Goal: Information Seeking & Learning: Learn about a topic

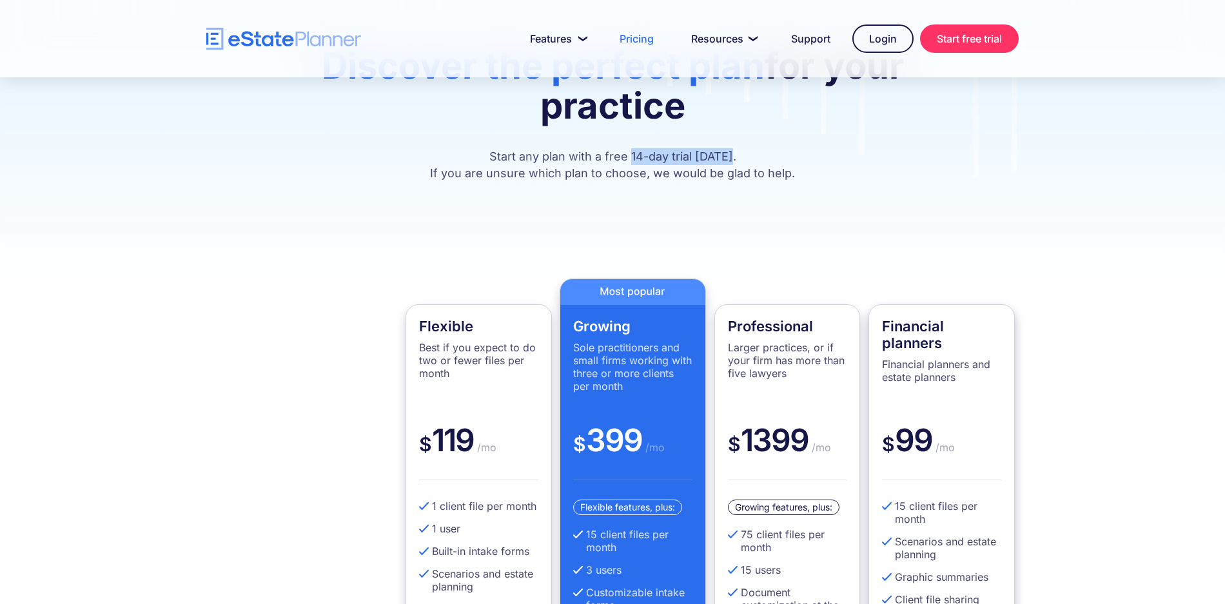
scroll to position [155, 0]
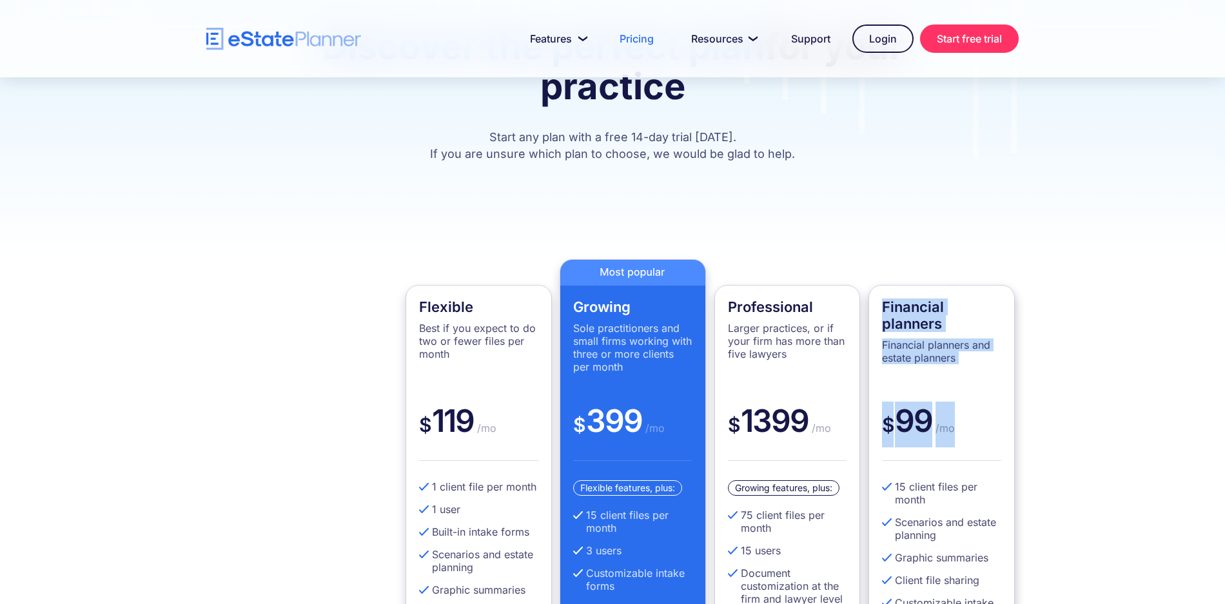
drag, startPoint x: 883, startPoint y: 306, endPoint x: 986, endPoint y: 421, distance: 154.8
click at [986, 421] on div "Financial planners Financial planners and estate planners $ 99 /mo 15 client fi…" at bounding box center [942, 523] width 146 height 476
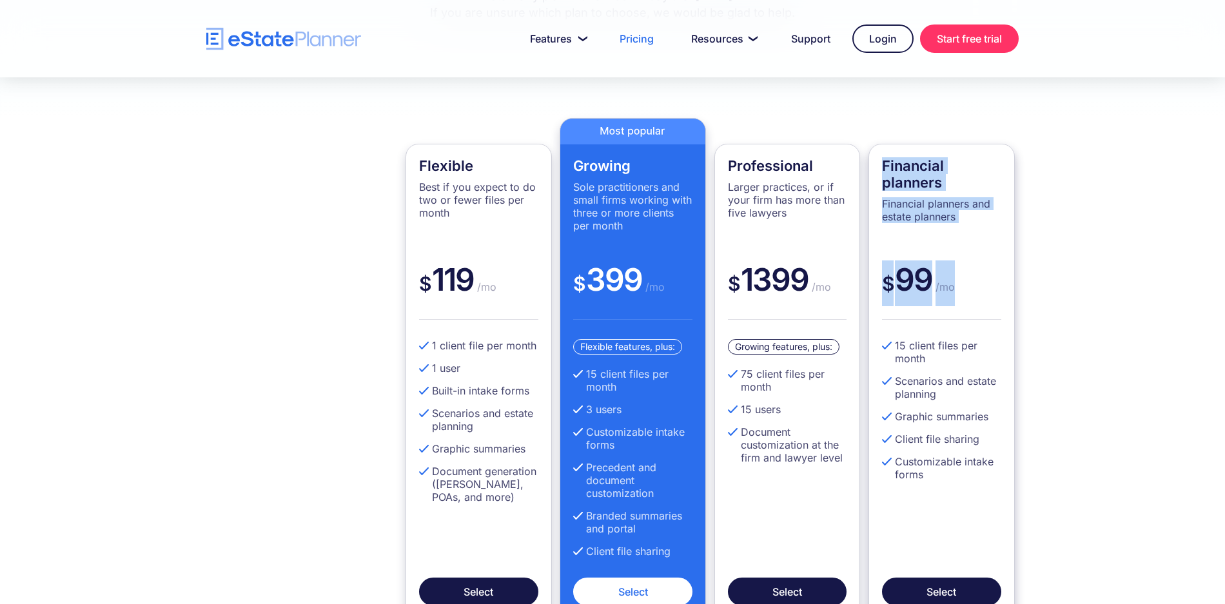
scroll to position [302, 0]
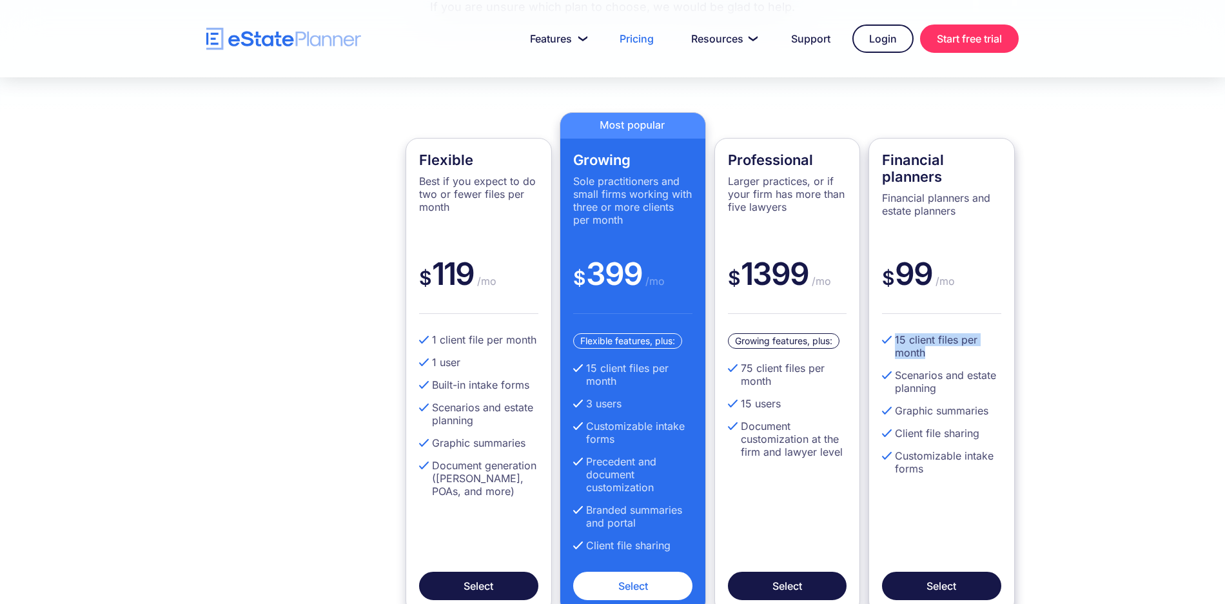
drag, startPoint x: 931, startPoint y: 356, endPoint x: 892, endPoint y: 339, distance: 42.2
click at [892, 339] on li "15 client files per month" at bounding box center [941, 346] width 119 height 26
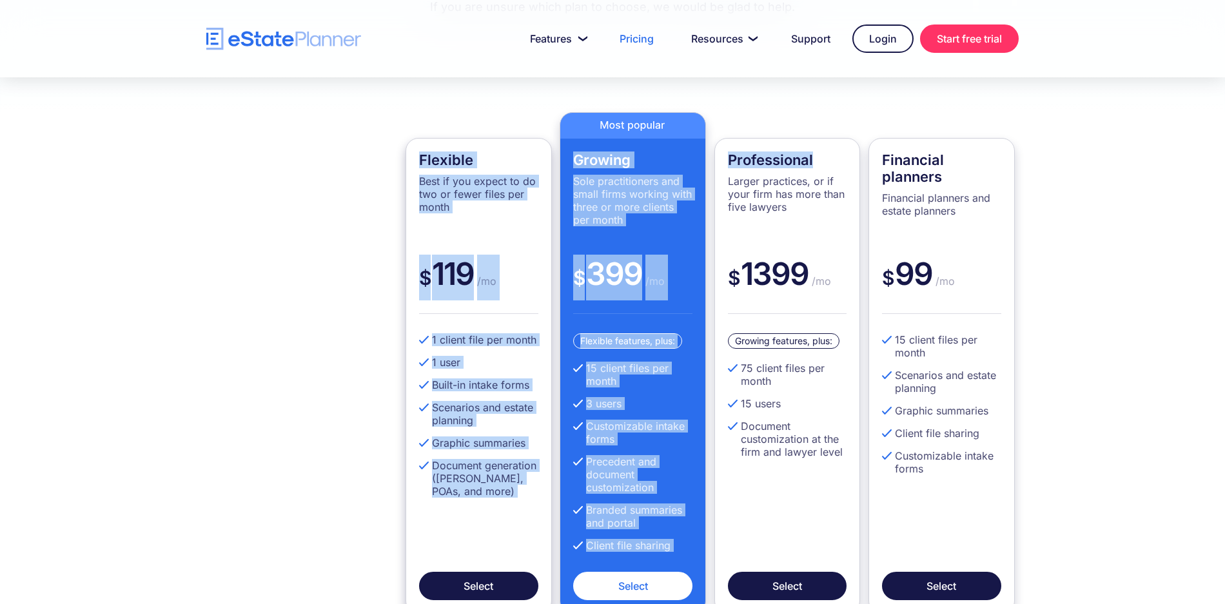
drag, startPoint x: 833, startPoint y: 156, endPoint x: 417, endPoint y: 163, distance: 415.4
click at [417, 163] on div "Flexible Best if you expect to do two or fewer files per month $ 119 /mo 1 clie…" at bounding box center [612, 363] width 851 height 502
click at [504, 158] on h4 "Flexible" at bounding box center [478, 160] width 119 height 17
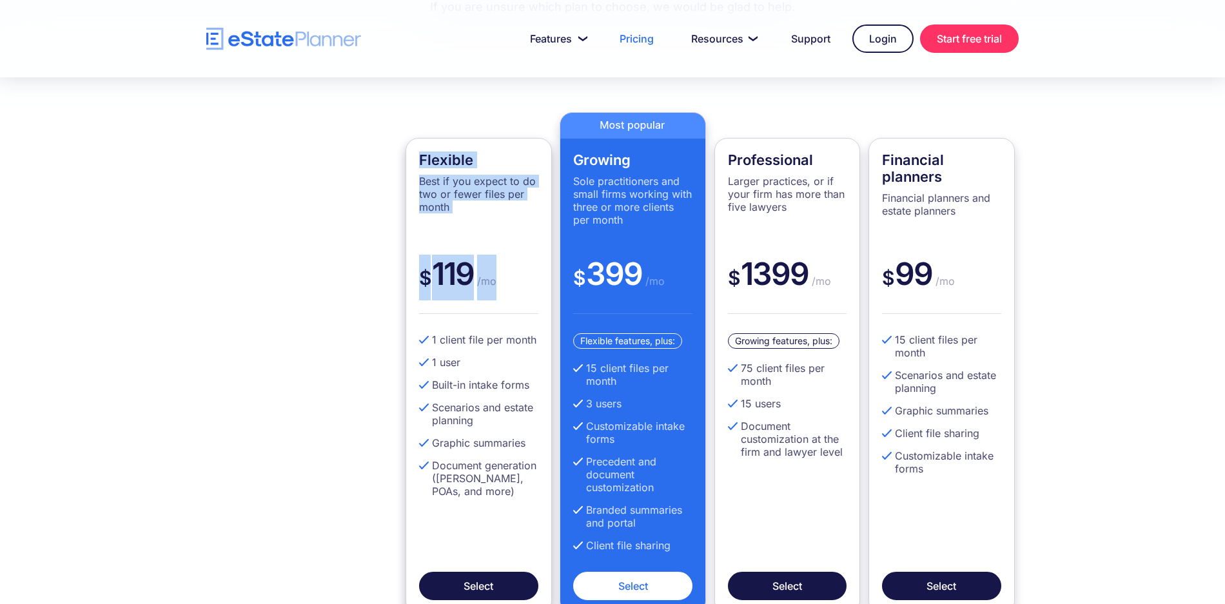
drag, startPoint x: 418, startPoint y: 154, endPoint x: 517, endPoint y: 284, distance: 163.4
click at [517, 284] on div "Flexible Best if you expect to do two or fewer files per month $ 119 /mo 1 clie…" at bounding box center [479, 376] width 146 height 476
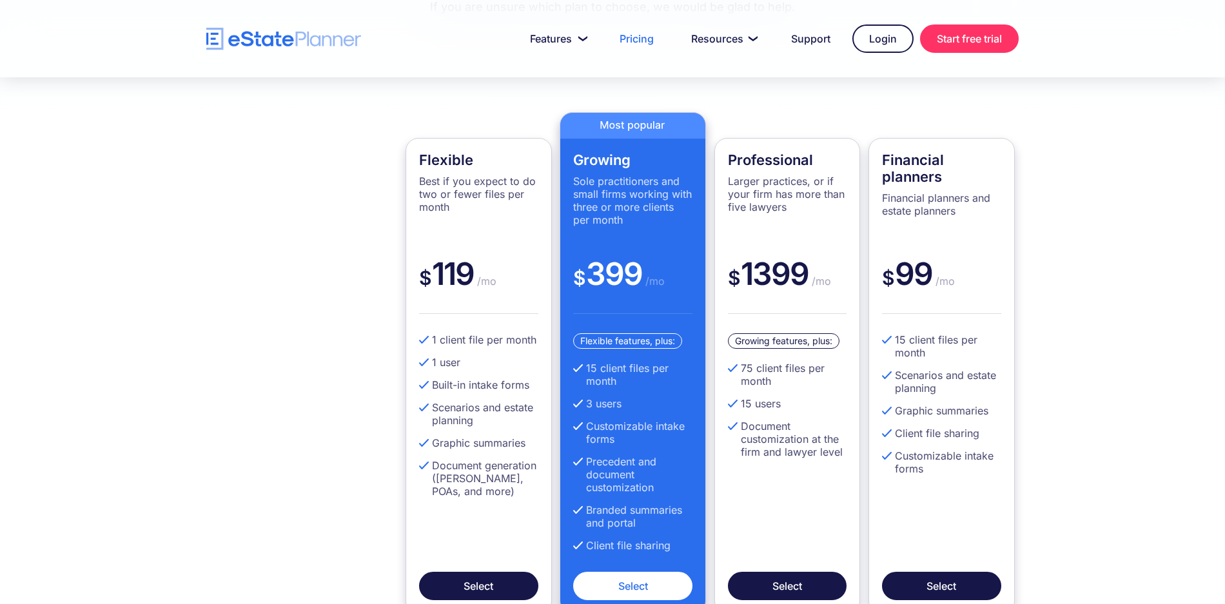
click at [586, 168] on div "Growing Sole practitioners and small firms working with three or more clients p…" at bounding box center [632, 203] width 119 height 103
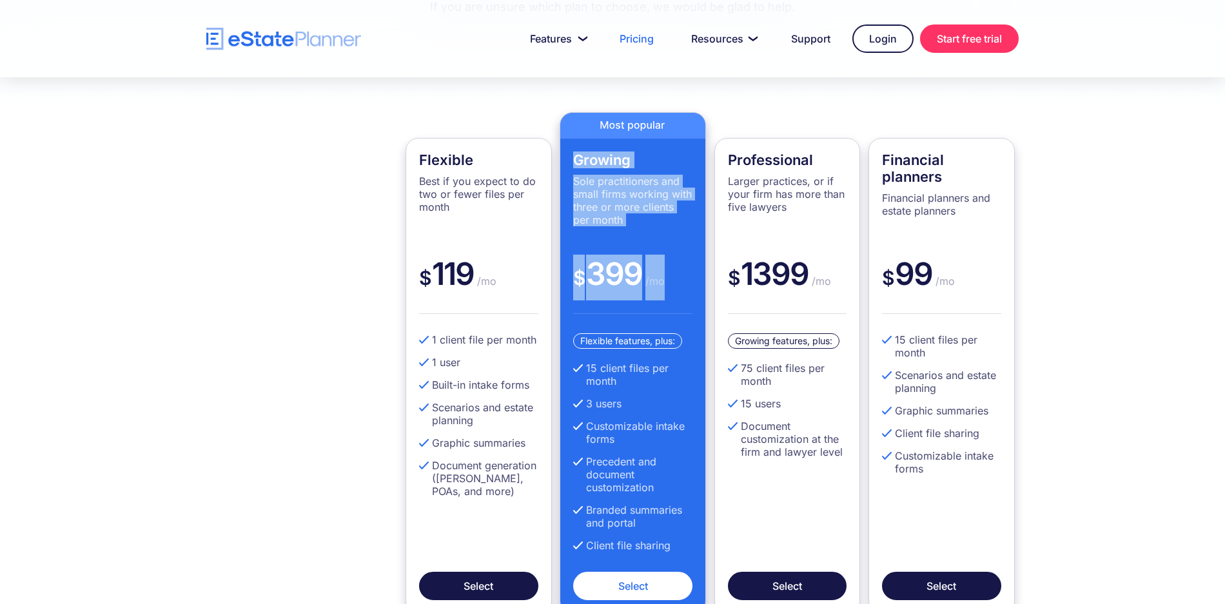
drag, startPoint x: 575, startPoint y: 159, endPoint x: 675, endPoint y: 277, distance: 154.7
click at [675, 277] on div "Growing Sole practitioners and small firms working with three or more clients p…" at bounding box center [633, 363] width 146 height 502
click at [642, 276] on span "/mo" at bounding box center [653, 281] width 23 height 13
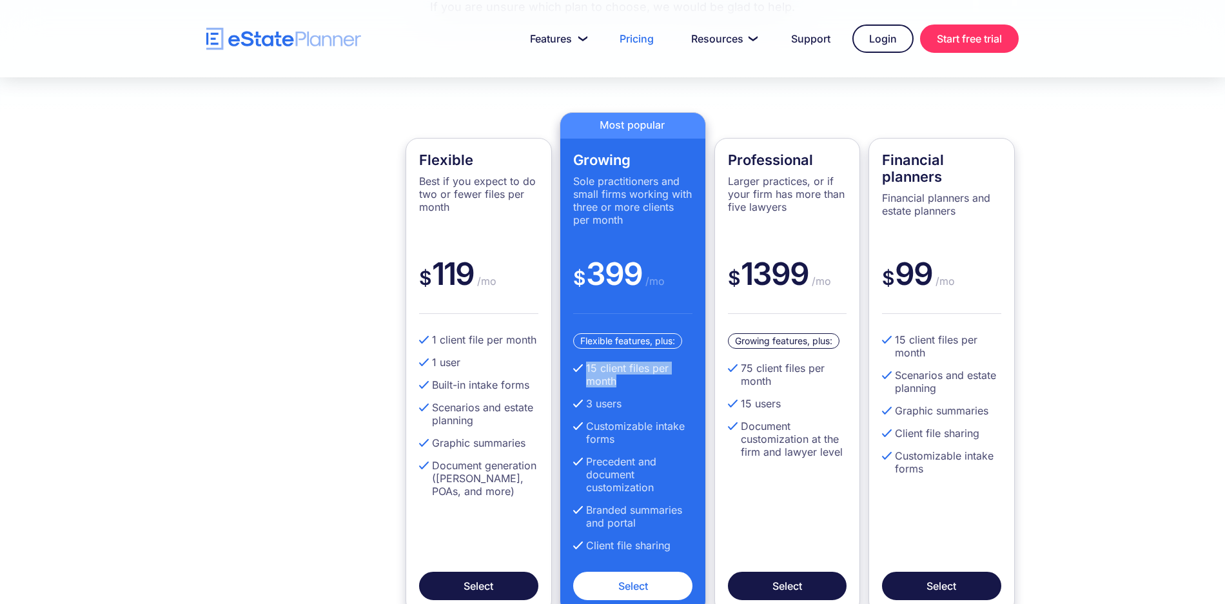
drag, startPoint x: 622, startPoint y: 378, endPoint x: 587, endPoint y: 364, distance: 37.4
click at [587, 364] on li "15 client files per month" at bounding box center [632, 375] width 119 height 26
drag, startPoint x: 626, startPoint y: 404, endPoint x: 587, endPoint y: 402, distance: 38.8
click at [587, 402] on li "3 users" at bounding box center [632, 403] width 119 height 13
drag, startPoint x: 675, startPoint y: 546, endPoint x: 589, endPoint y: 549, distance: 86.5
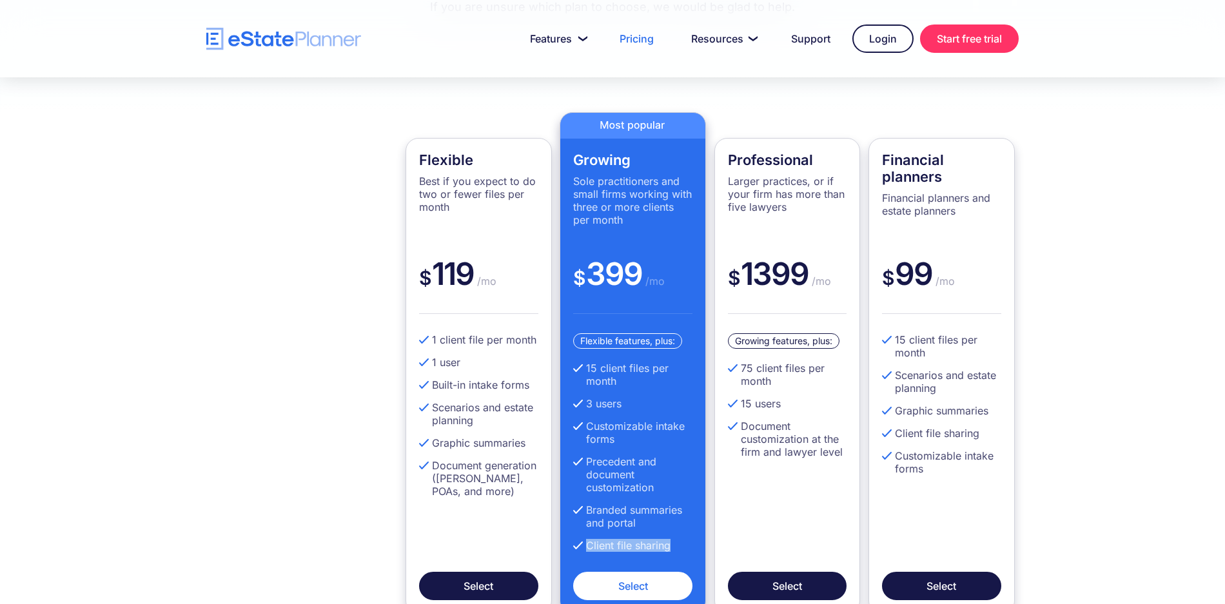
click at [589, 549] on li "Client file sharing" at bounding box center [632, 545] width 119 height 13
drag, startPoint x: 620, startPoint y: 379, endPoint x: 589, endPoint y: 370, distance: 32.2
click at [589, 370] on li "15 client files per month" at bounding box center [632, 375] width 119 height 26
drag, startPoint x: 623, startPoint y: 406, endPoint x: 587, endPoint y: 404, distance: 36.2
click at [587, 404] on li "3 users" at bounding box center [632, 403] width 119 height 13
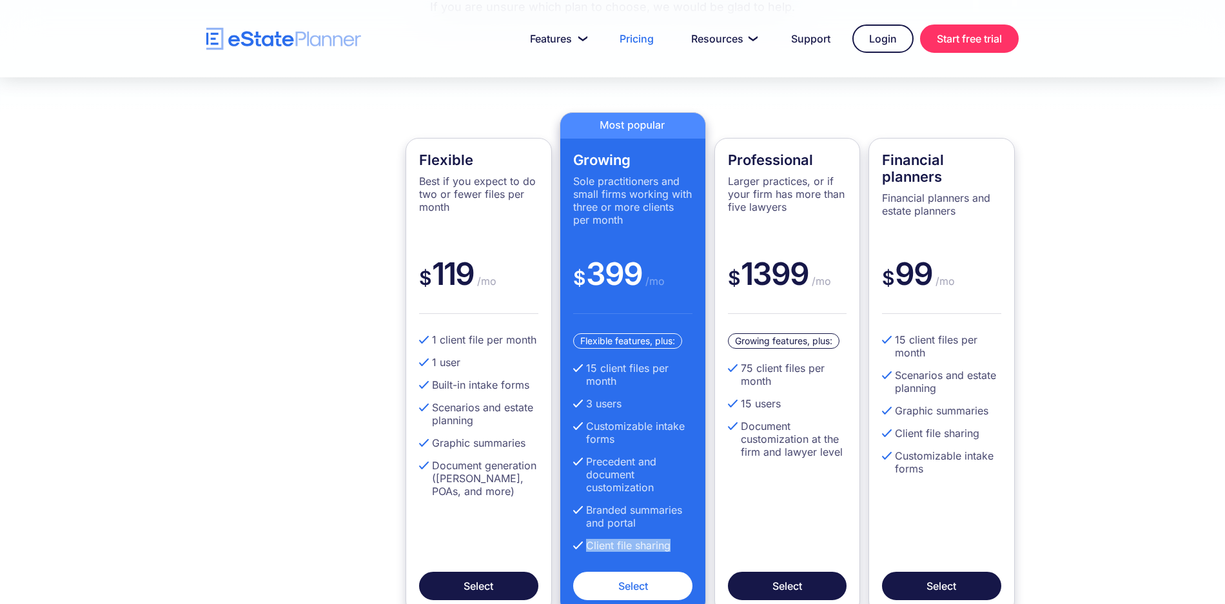
drag, startPoint x: 671, startPoint y: 547, endPoint x: 586, endPoint y: 549, distance: 85.1
click at [586, 549] on li "Client file sharing" at bounding box center [632, 545] width 119 height 13
drag, startPoint x: 651, startPoint y: 520, endPoint x: 586, endPoint y: 513, distance: 65.5
click at [586, 513] on li "Branded summaries and portal" at bounding box center [632, 517] width 119 height 26
drag, startPoint x: 586, startPoint y: 369, endPoint x: 597, endPoint y: 368, distance: 11.6
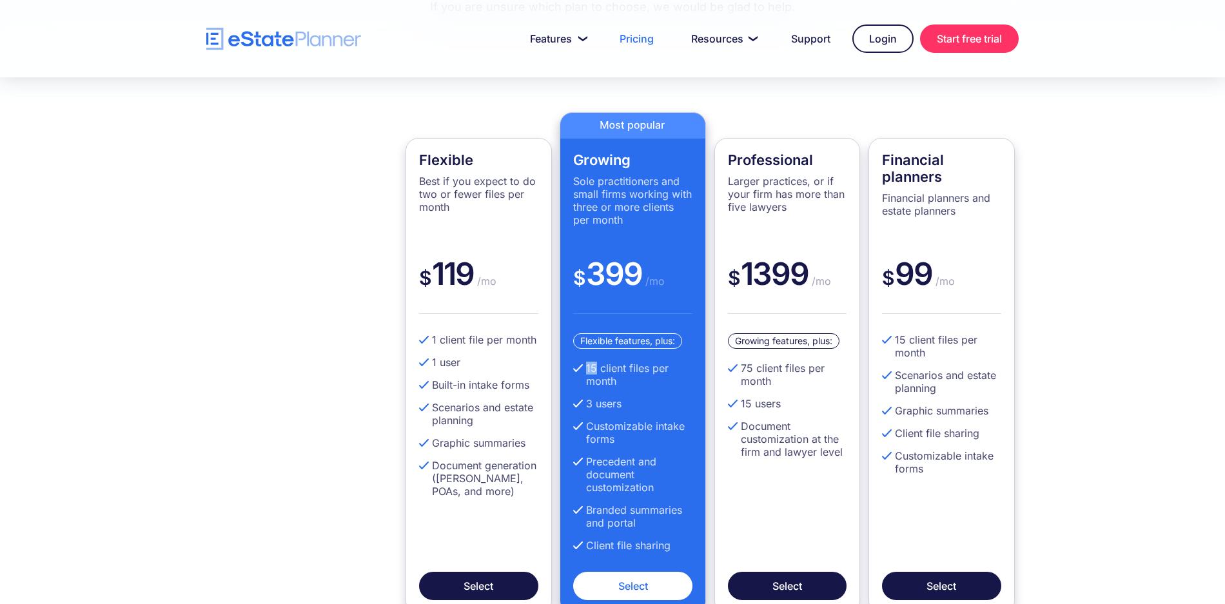
click at [597, 368] on li "15 client files per month" at bounding box center [632, 375] width 119 height 26
drag, startPoint x: 640, startPoint y: 166, endPoint x: 575, endPoint y: 163, distance: 65.2
click at [575, 163] on h4 "Growing" at bounding box center [632, 160] width 119 height 17
drag, startPoint x: 633, startPoint y: 404, endPoint x: 587, endPoint y: 406, distance: 46.5
click at [587, 406] on li "3 users" at bounding box center [632, 403] width 119 height 13
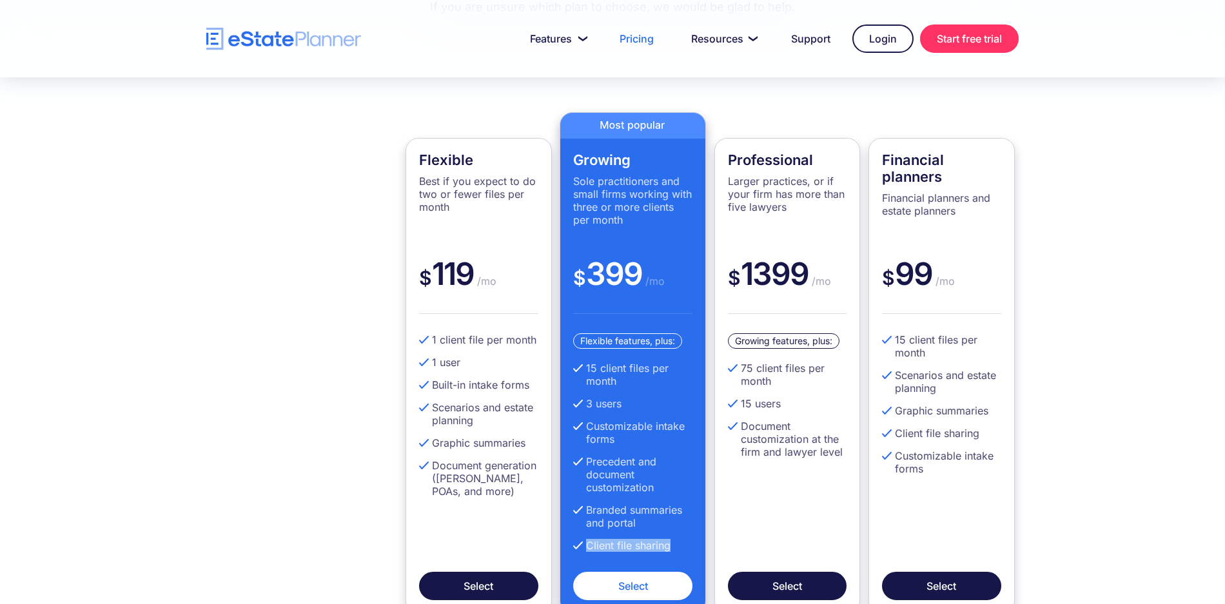
drag, startPoint x: 675, startPoint y: 546, endPoint x: 586, endPoint y: 547, distance: 89.0
click at [586, 547] on li "Client file sharing" at bounding box center [632, 545] width 119 height 13
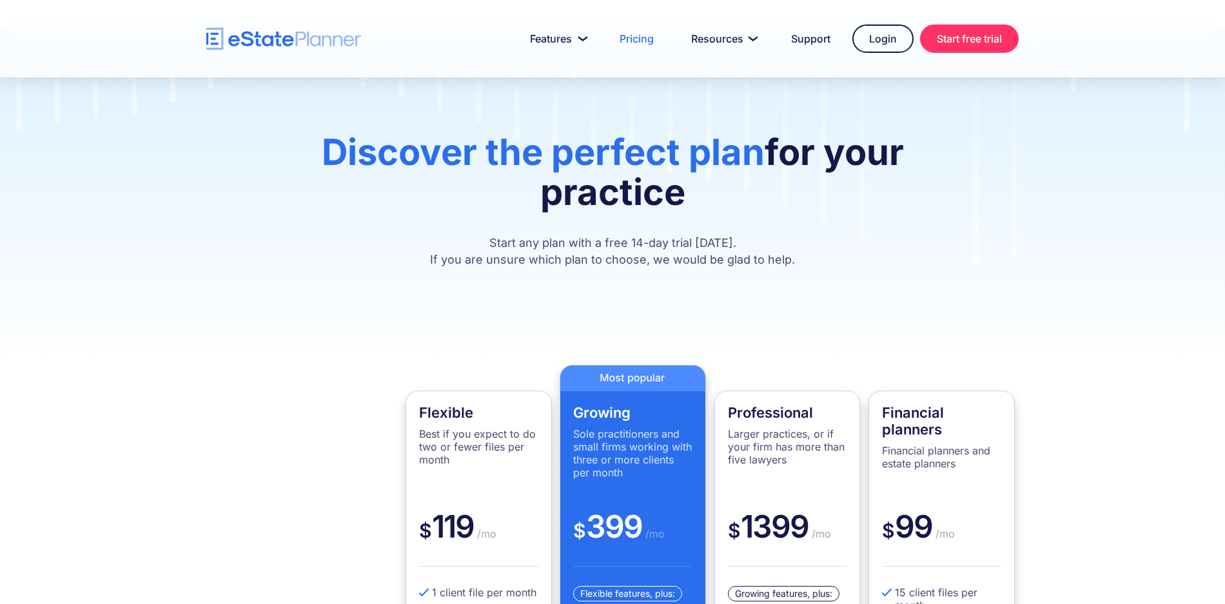
scroll to position [0, 0]
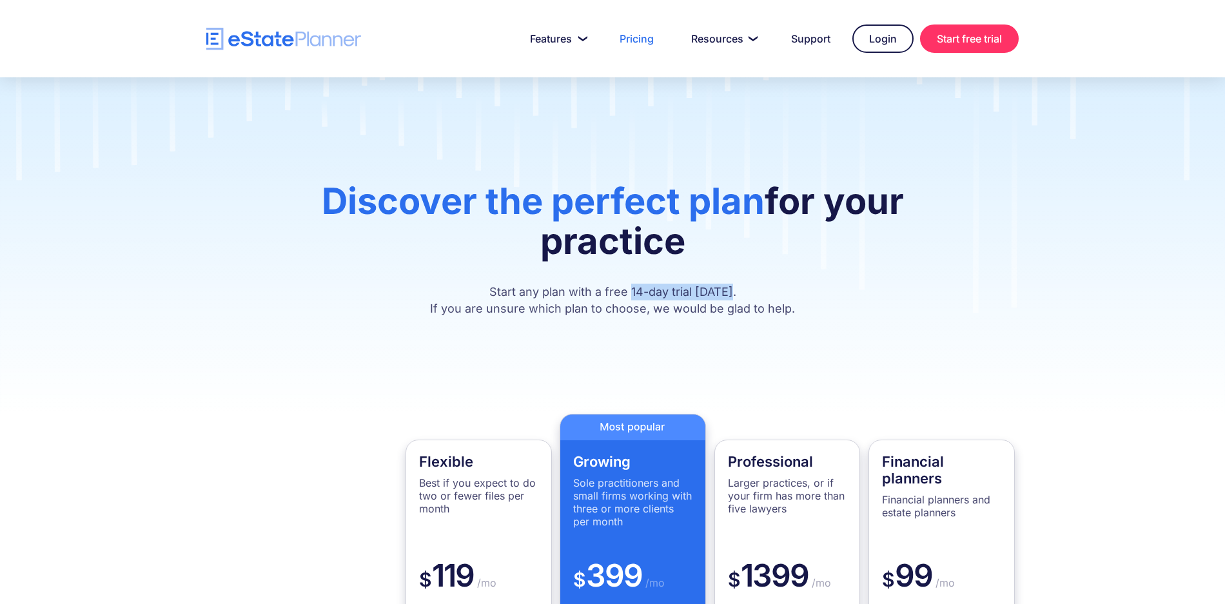
drag, startPoint x: 735, startPoint y: 291, endPoint x: 634, endPoint y: 290, distance: 101.3
click at [634, 290] on p "Start any plan with a free 14-day trial today. If you are unsure which plan to …" at bounding box center [612, 301] width 696 height 34
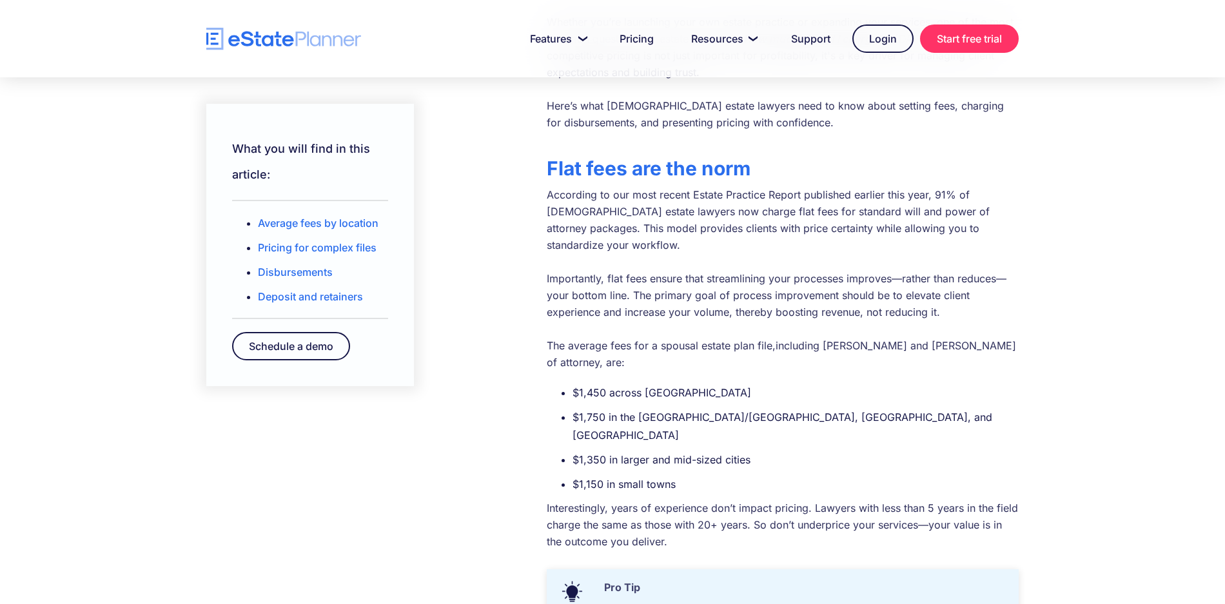
scroll to position [342, 0]
drag, startPoint x: 577, startPoint y: 357, endPoint x: 685, endPoint y: 360, distance: 108.4
click at [685, 382] on li "$1,450 across [GEOGRAPHIC_DATA]" at bounding box center [796, 391] width 446 height 18
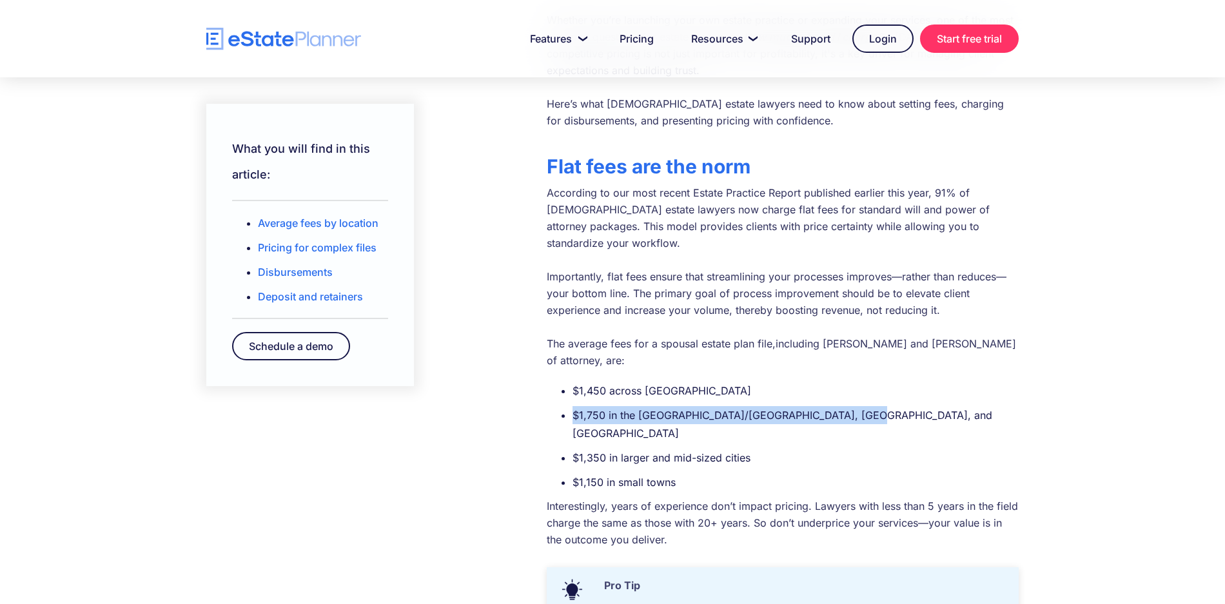
drag, startPoint x: 575, startPoint y: 382, endPoint x: 855, endPoint y: 382, distance: 279.9
click at [855, 406] on li "$1,750 in the [GEOGRAPHIC_DATA]/[GEOGRAPHIC_DATA], [GEOGRAPHIC_DATA], and [GEOG…" at bounding box center [796, 424] width 446 height 36
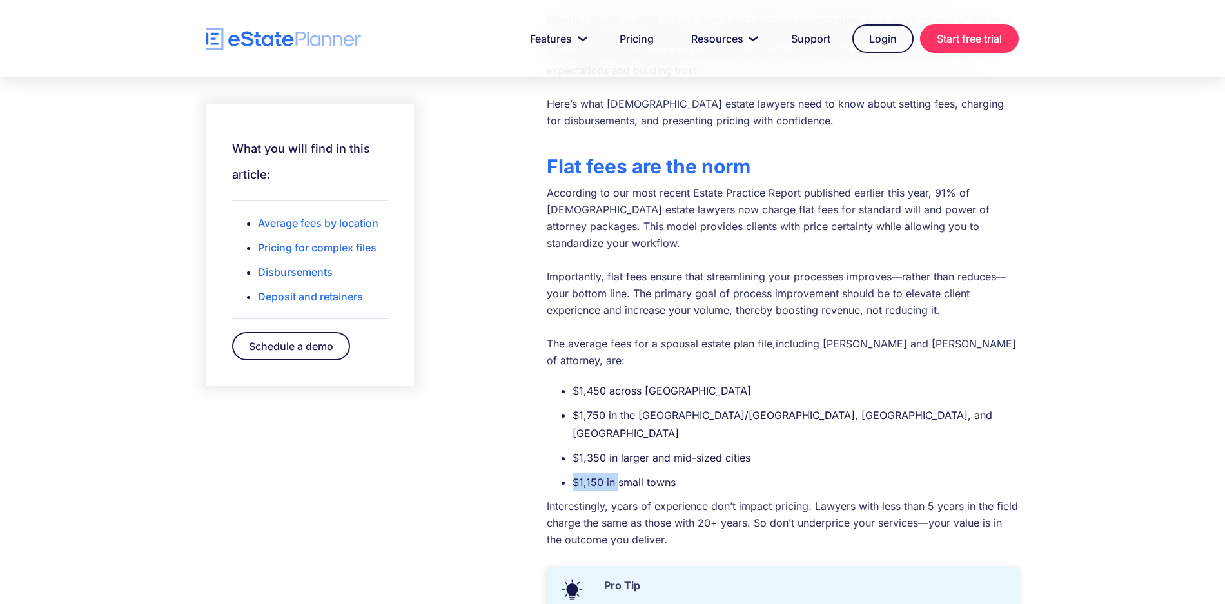
drag, startPoint x: 609, startPoint y: 429, endPoint x: 574, endPoint y: 428, distance: 34.8
click at [574, 473] on li "$1,150 in small towns" at bounding box center [796, 482] width 446 height 18
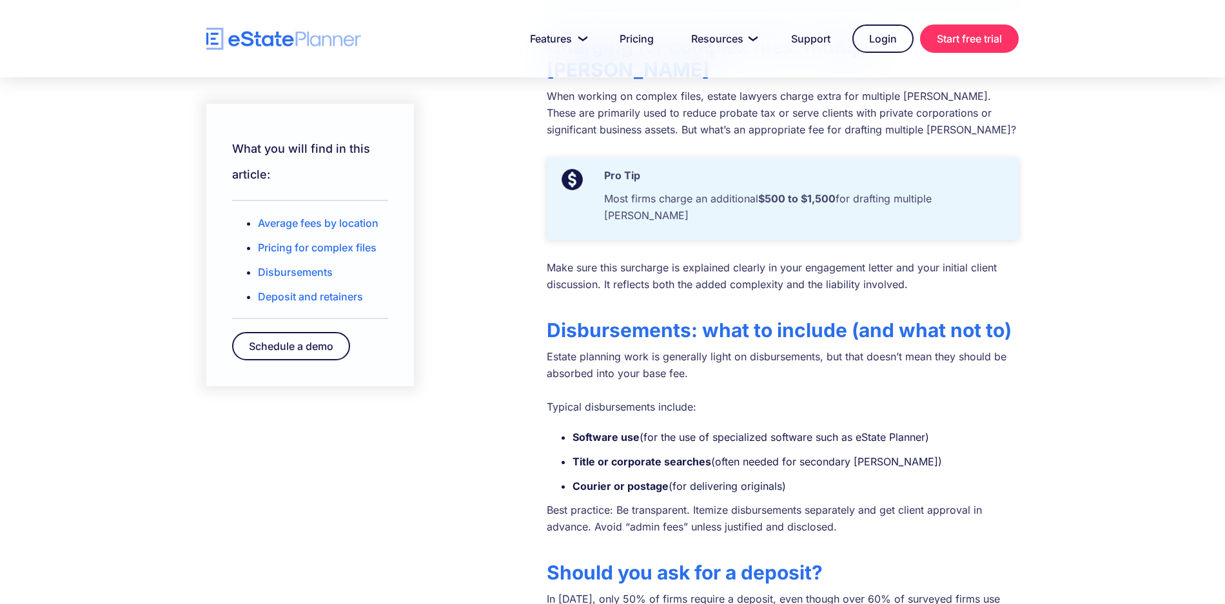
scroll to position [1016, 0]
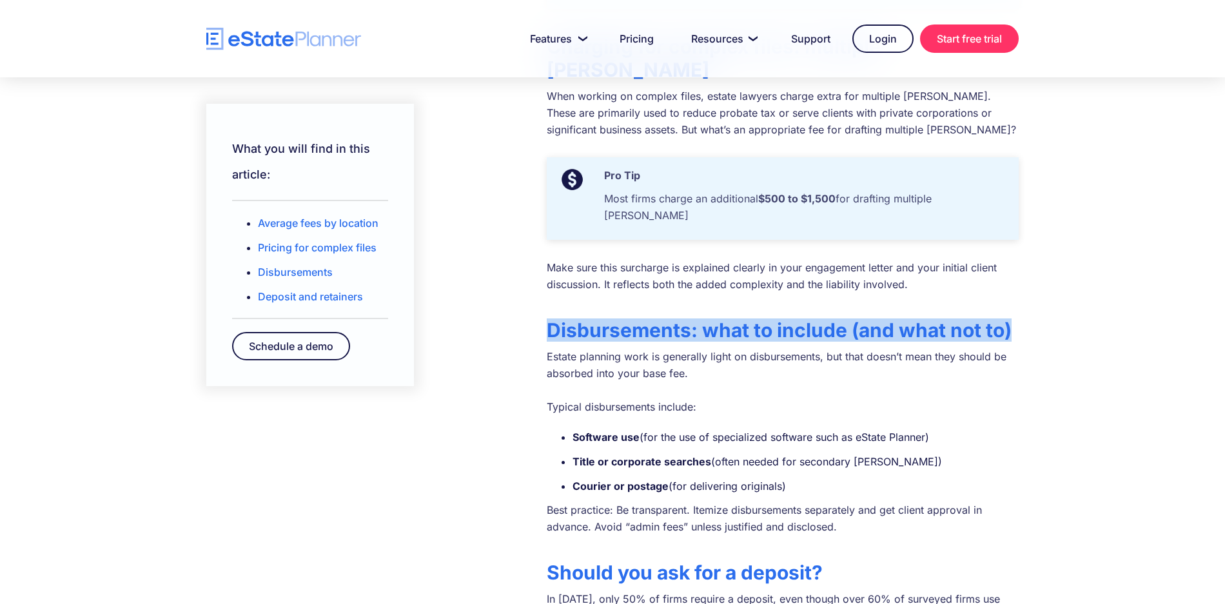
drag, startPoint x: 548, startPoint y: 236, endPoint x: 1045, endPoint y: 232, distance: 497.2
click at [1045, 232] on div "What you will find in this article: Average fees by location Pricing for comple…" at bounding box center [612, 376] width 1225 height 2111
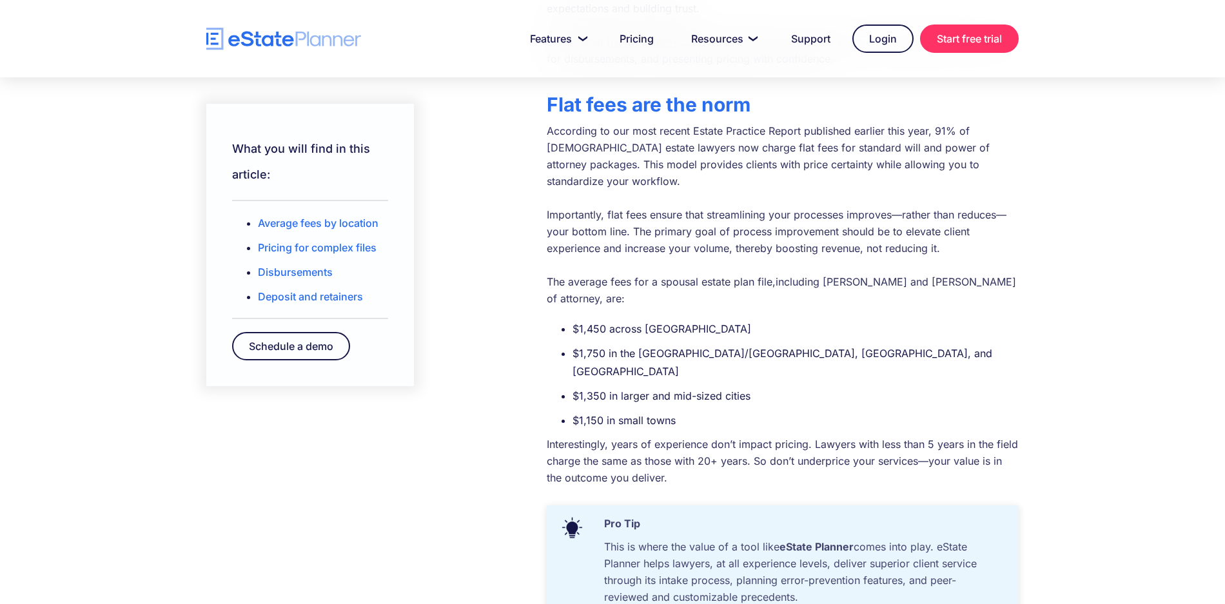
scroll to position [402, 0]
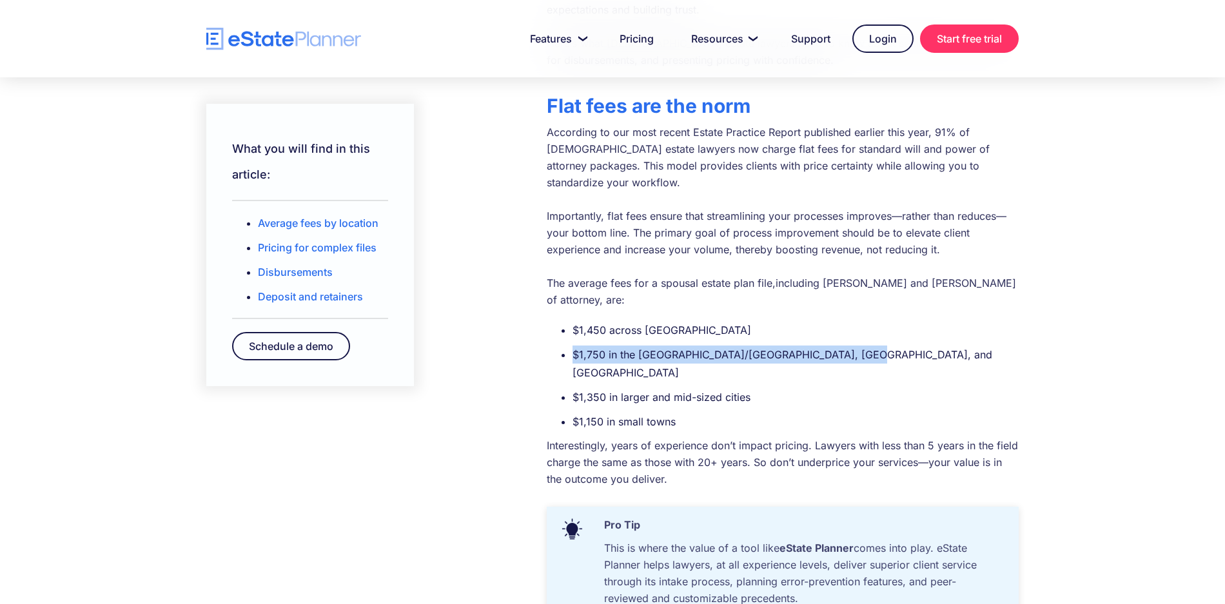
drag, startPoint x: 576, startPoint y: 320, endPoint x: 865, endPoint y: 317, distance: 288.9
click at [865, 346] on li "$1,750 in the [GEOGRAPHIC_DATA]/[GEOGRAPHIC_DATA], [GEOGRAPHIC_DATA], and [GEOG…" at bounding box center [796, 364] width 446 height 36
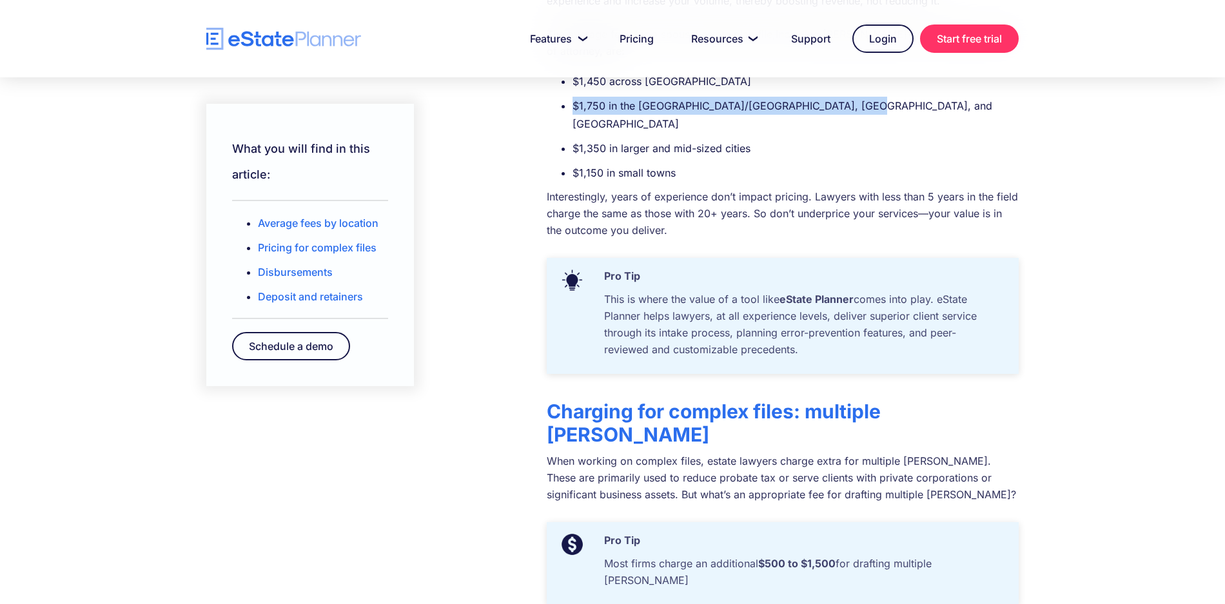
scroll to position [822, 0]
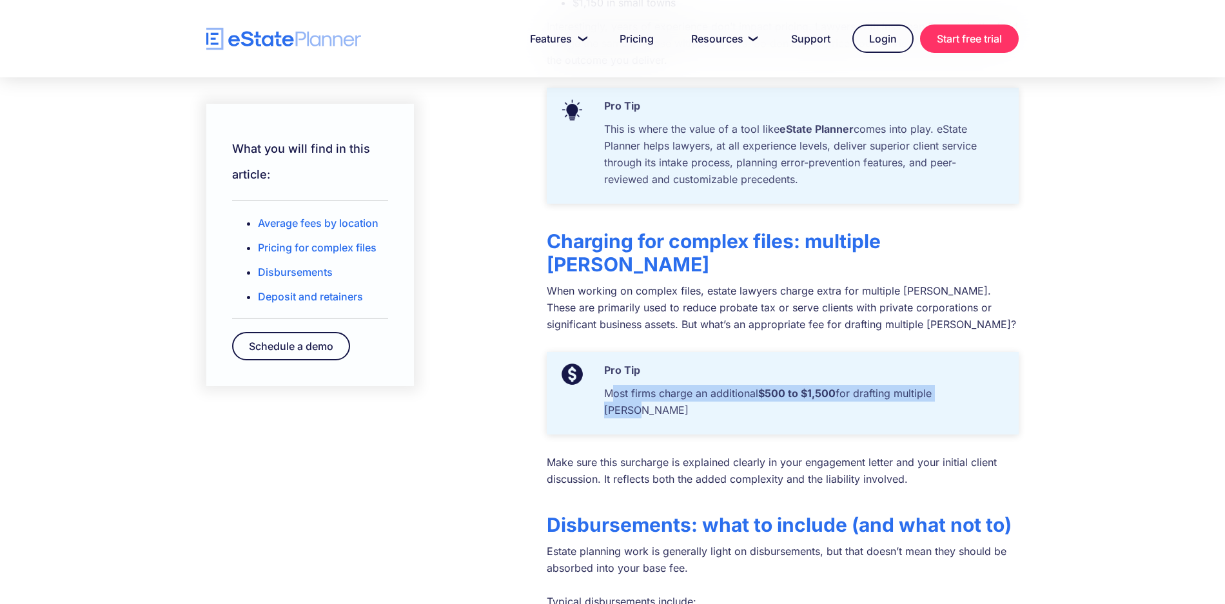
drag, startPoint x: 615, startPoint y: 318, endPoint x: 962, endPoint y: 323, distance: 347.0
click at [962, 385] on p "Most firms charge an additional $500 to $1,500 for drafting multiple [PERSON_NA…" at bounding box center [802, 405] width 408 height 40
click at [929, 385] on p "Most firms charge an additional $500 to $1,500 for drafting multiple [PERSON_NA…" at bounding box center [802, 405] width 408 height 40
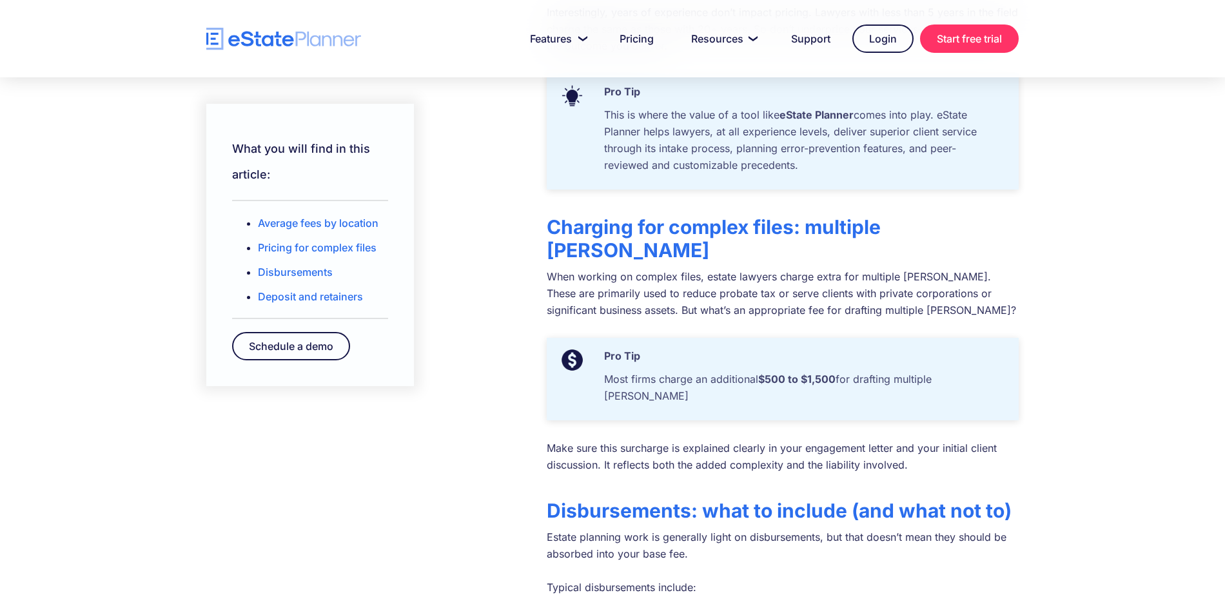
scroll to position [862, 0]
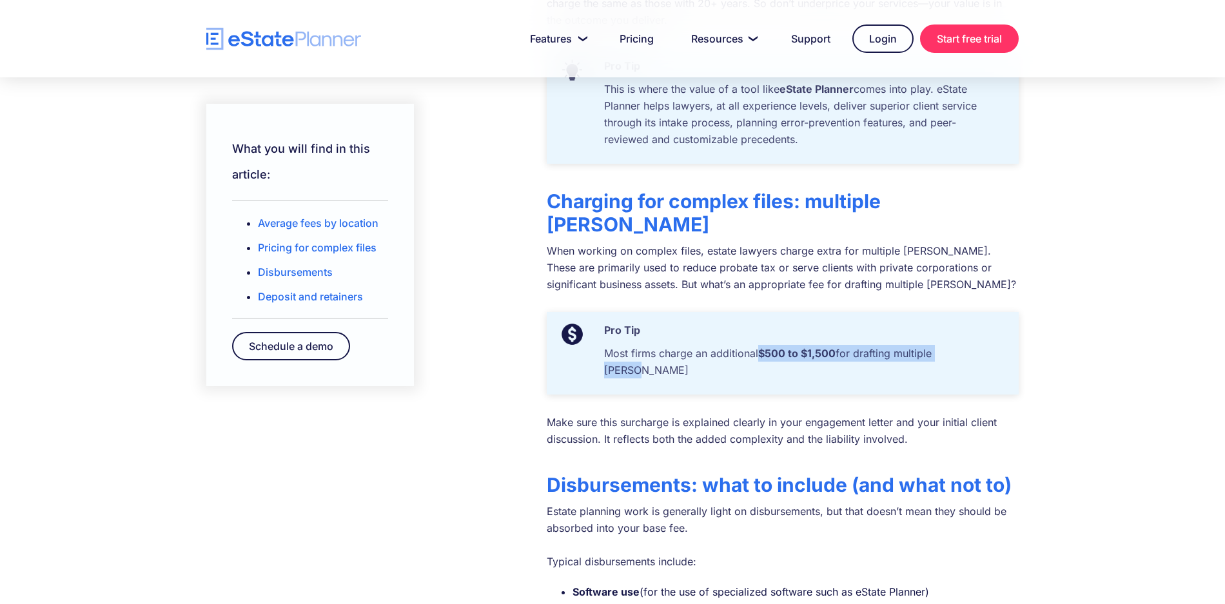
drag, startPoint x: 761, startPoint y: 275, endPoint x: 967, endPoint y: 281, distance: 206.4
click at [967, 345] on p "Most firms charge an additional $500 to $1,500 for drafting multiple [PERSON_NA…" at bounding box center [802, 365] width 408 height 40
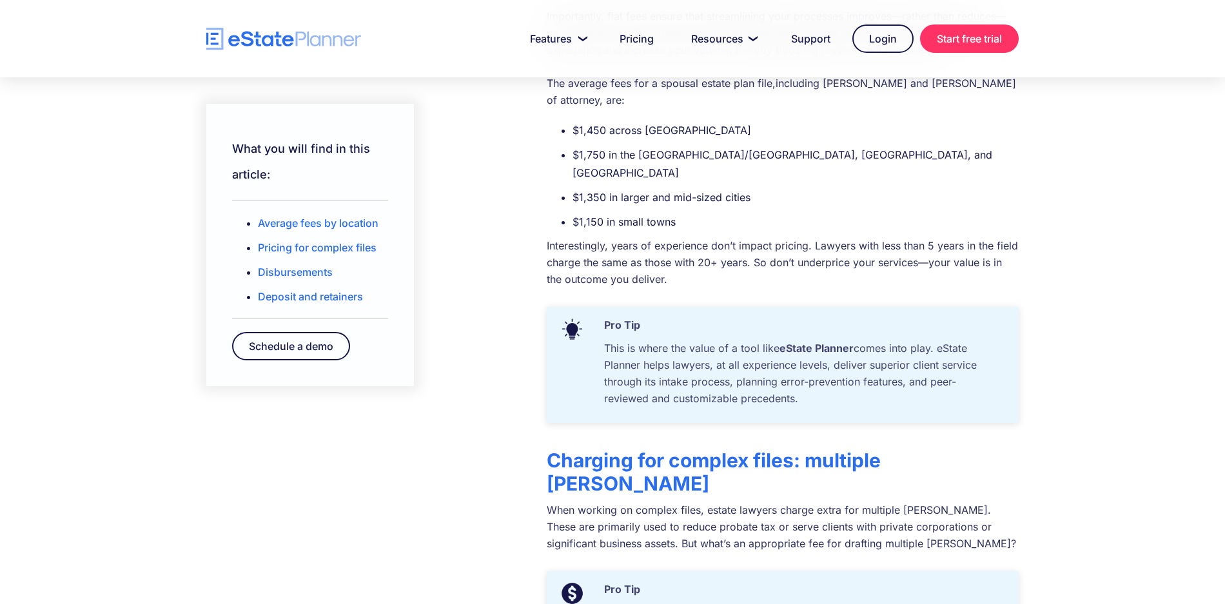
scroll to position [486, 0]
